Goal: Information Seeking & Learning: Learn about a topic

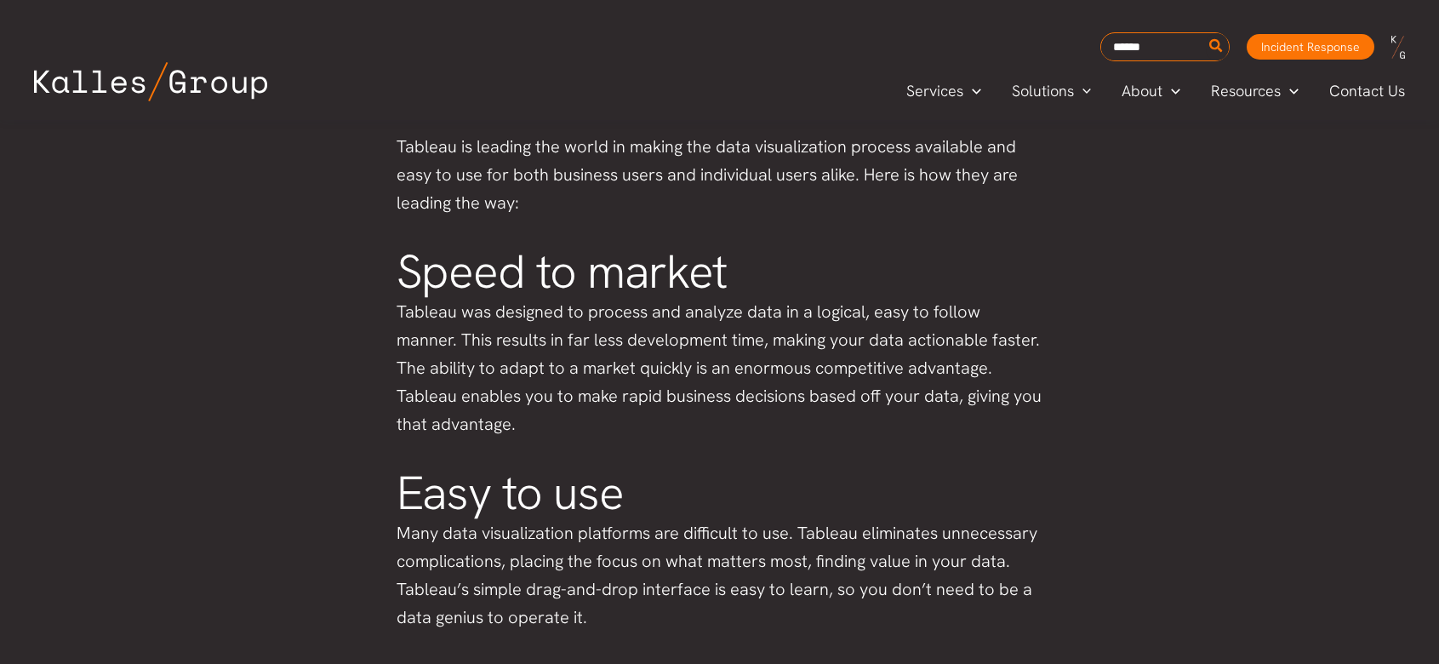
scroll to position [2166, 0]
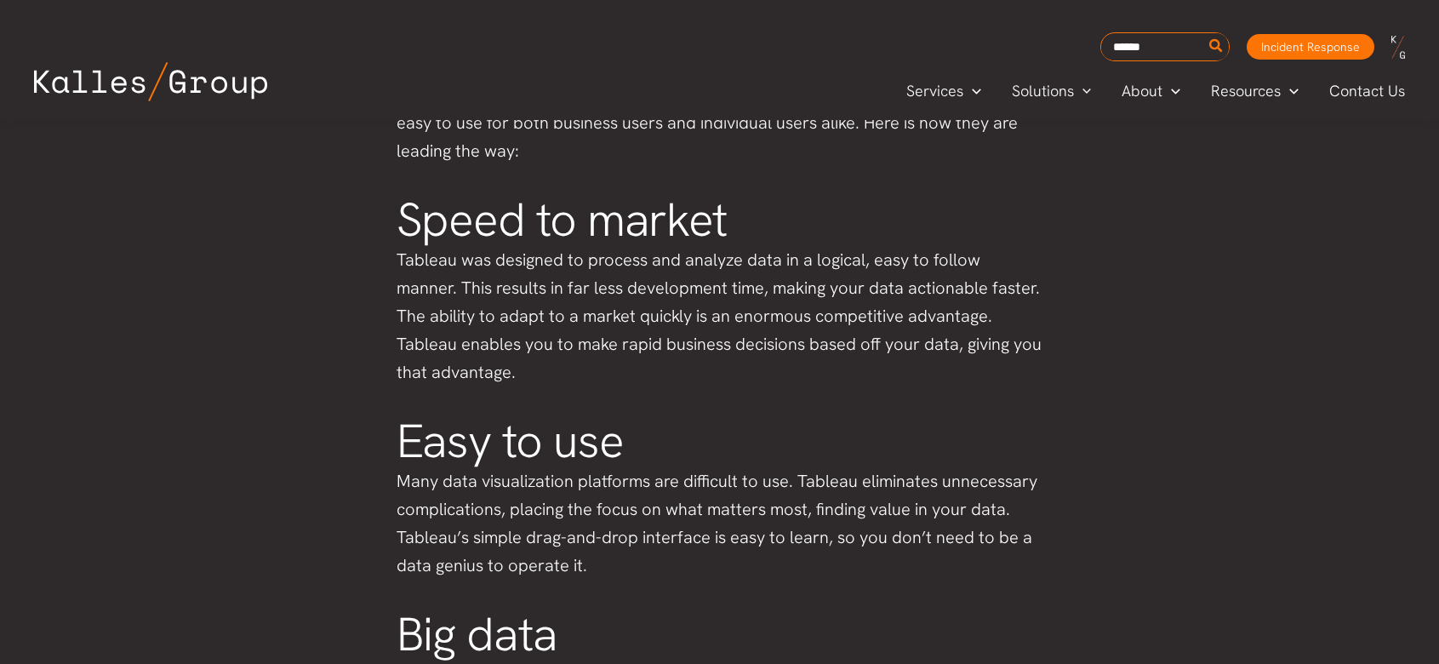
click at [536, 295] on p "Tableau was designed to process and analyze data in a logical, easy to follow m…" at bounding box center [720, 316] width 647 height 140
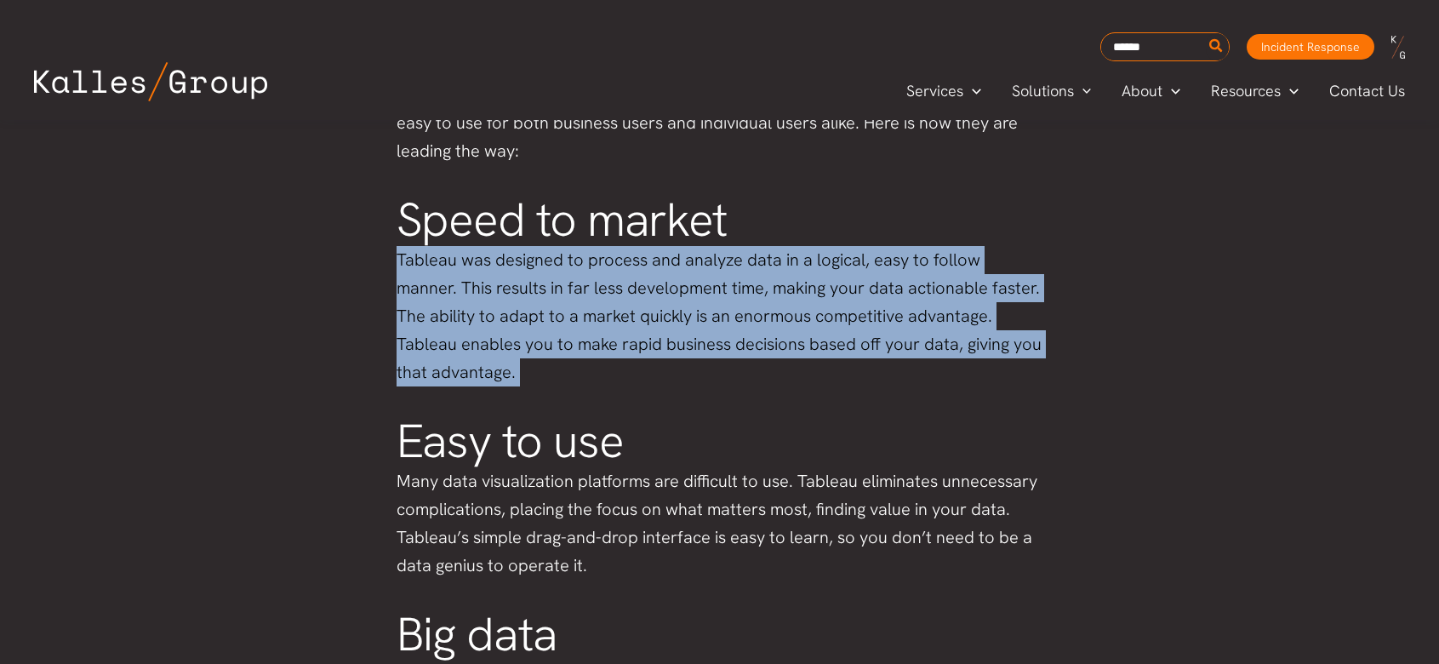
click at [536, 295] on p "Tableau was designed to process and analyze data in a logical, easy to follow m…" at bounding box center [720, 316] width 647 height 140
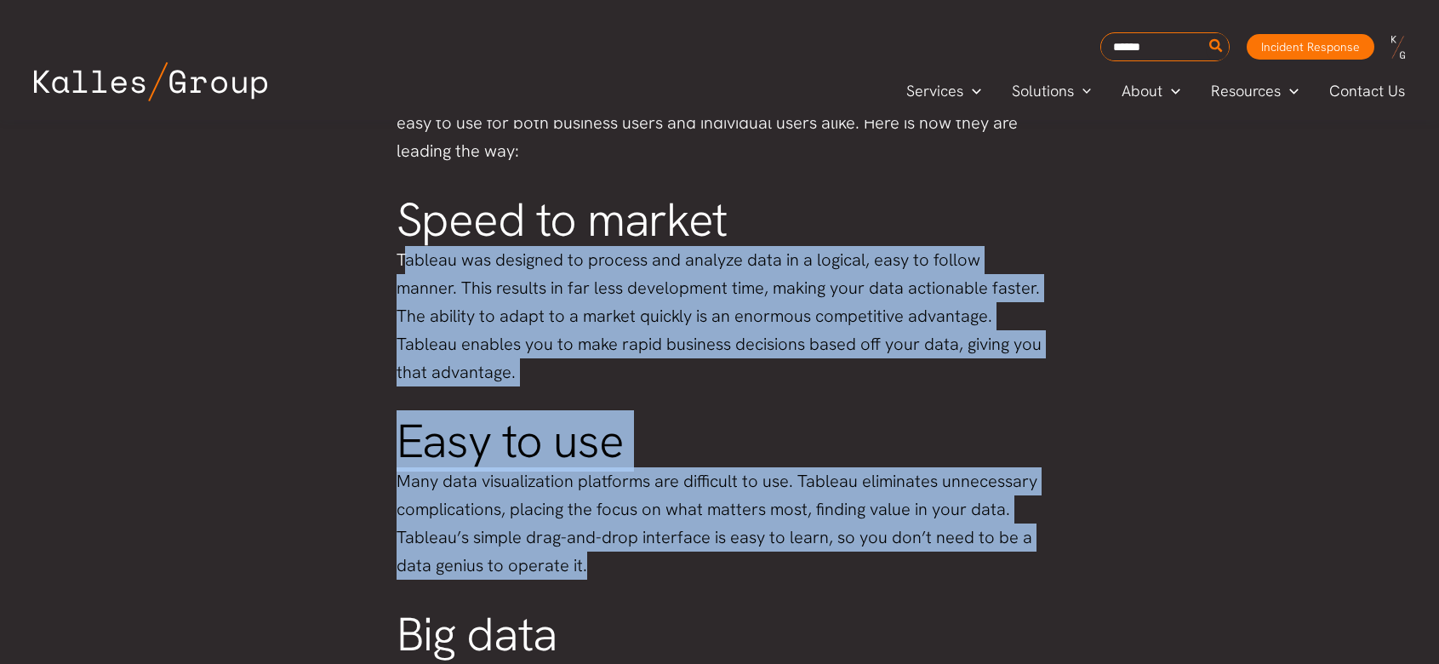
drag, startPoint x: 679, startPoint y: 568, endPoint x: 437, endPoint y: 264, distance: 388.8
click at [402, 250] on div "What is data visualization? And why is it important? Data visualization is the …" at bounding box center [720, 341] width 647 height 3346
drag, startPoint x: 384, startPoint y: 256, endPoint x: 768, endPoint y: 576, distance: 499.6
click at [768, 576] on div "What is data visualization? And why is it important? Data visualization is the …" at bounding box center [720, 341] width 681 height 3380
copy div "Tableau was designed to process and analyze data in a logical, easy to follow m…"
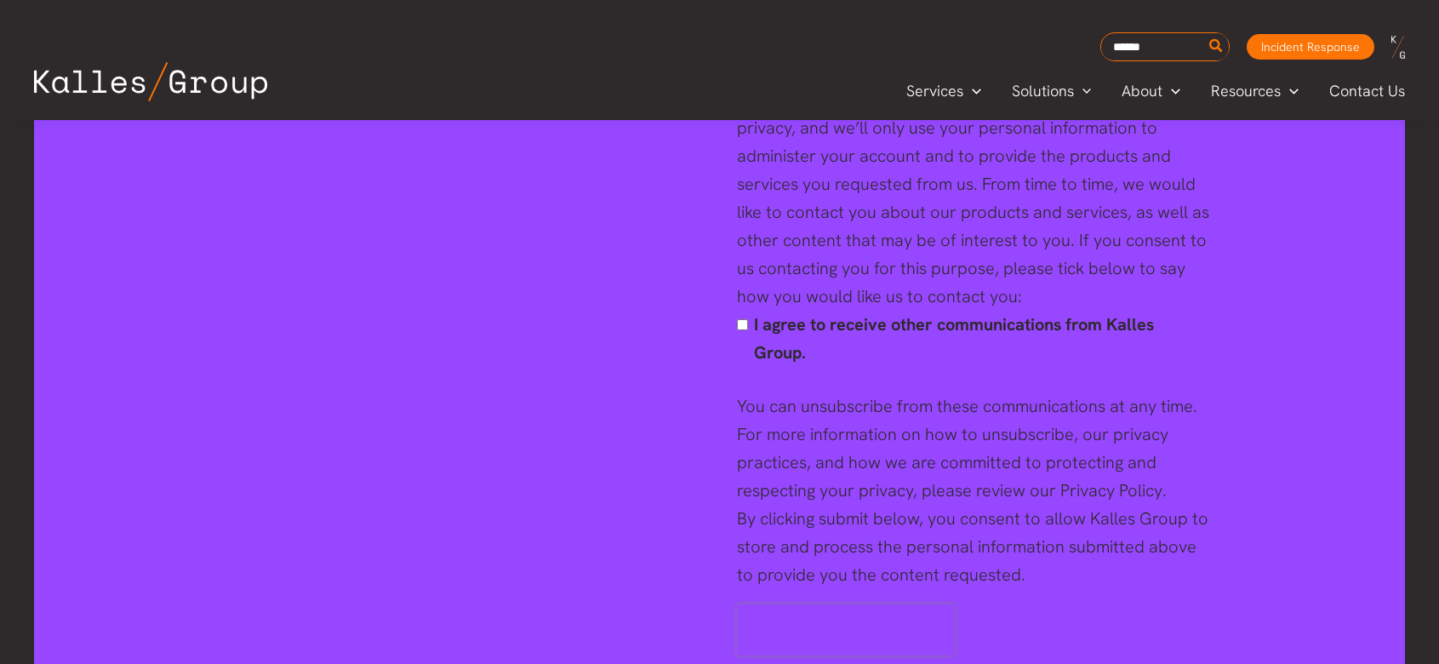
scroll to position [5345, 0]
